Goal: Information Seeking & Learning: Learn about a topic

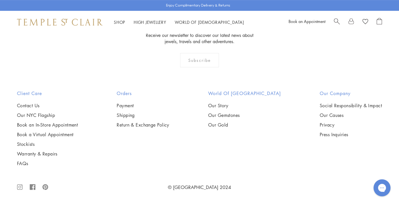
scroll to position [605, 0]
click at [0, 0] on img at bounding box center [0, 0] width 0 height 0
